Goal: Task Accomplishment & Management: Use online tool/utility

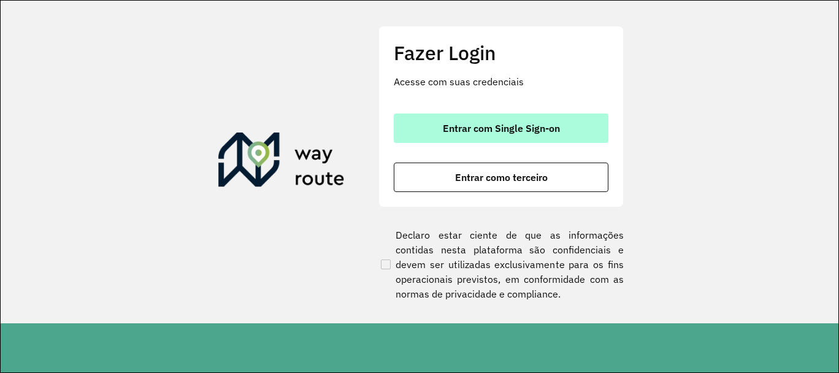
click at [483, 127] on span "Entrar com Single Sign-on" at bounding box center [501, 128] width 117 height 10
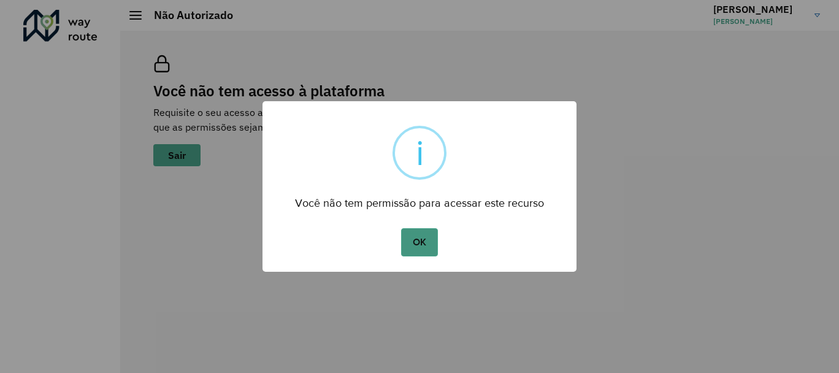
click at [421, 239] on button "OK" at bounding box center [419, 242] width 36 height 28
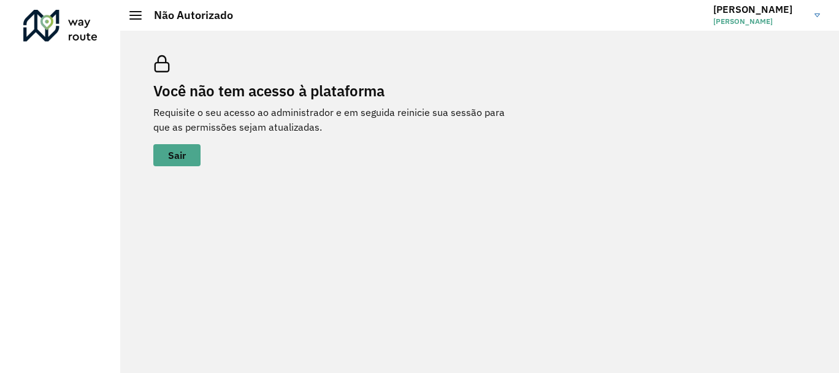
click at [132, 21] on div "Não Autorizado" at bounding box center [181, 15] width 104 height 13
click at [136, 12] on div at bounding box center [135, 15] width 12 height 9
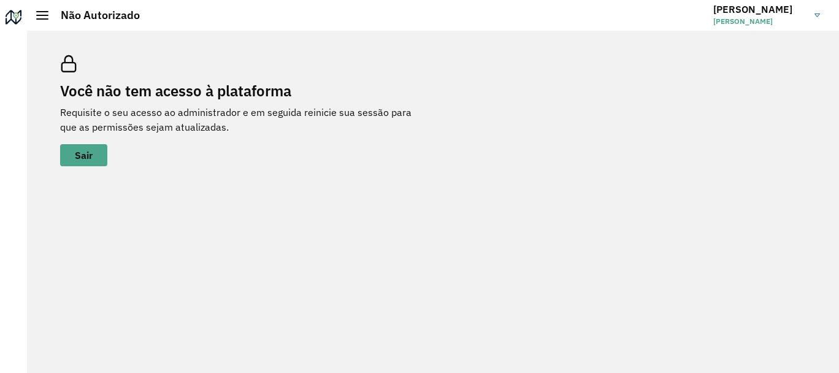
click at [33, 18] on hb-header "Não Autorizado Lucas Lucas Moreira Rosa" at bounding box center [433, 15] width 812 height 31
click at [44, 17] on div at bounding box center [42, 15] width 12 height 9
